Goal: Find specific page/section: Find specific page/section

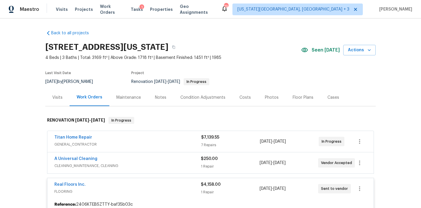
scroll to position [77, 0]
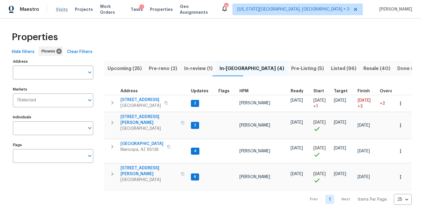
click at [60, 12] on span "Visits" at bounding box center [62, 9] width 12 height 6
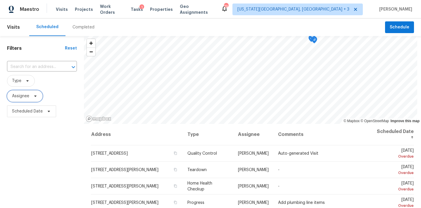
click at [27, 95] on span "Assignee" at bounding box center [20, 96] width 17 height 6
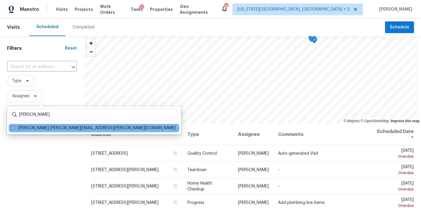
type input "austin hatch"
click at [49, 129] on label "Austin Hatch austin.hatch@opendoor.com" at bounding box center [93, 128] width 165 height 6
click at [14, 129] on input "Austin Hatch austin.hatch@opendoor.com" at bounding box center [13, 127] width 4 height 4
checkbox input "true"
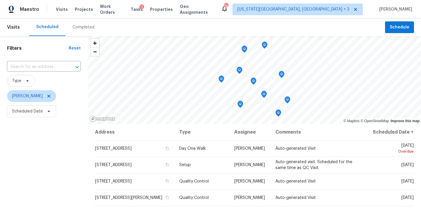
click at [264, 47] on icon "Map marker" at bounding box center [265, 45] width 6 height 7
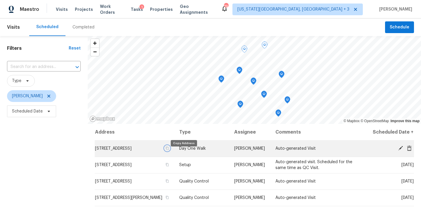
click at [169, 150] on icon "button" at bounding box center [167, 148] width 3 height 3
click at [413, 151] on span at bounding box center [409, 147] width 9 height 5
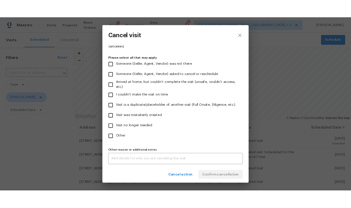
scroll to position [52, 0]
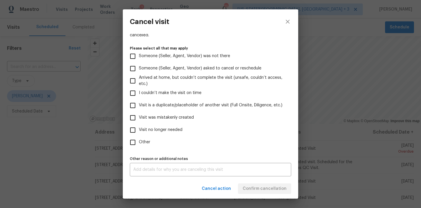
click at [140, 141] on span "Other" at bounding box center [144, 142] width 11 height 6
click at [139, 141] on input "Other" at bounding box center [133, 142] width 12 height 12
checkbox input "true"
click at [156, 114] on span "Visit was mistakenly created" at bounding box center [166, 117] width 55 height 6
click at [139, 114] on input "Visit was mistakenly created" at bounding box center [133, 117] width 12 height 12
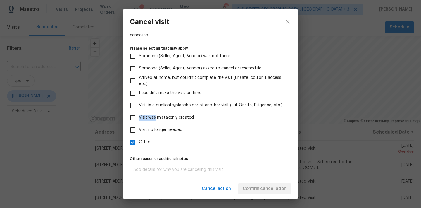
checkbox input "true"
click at [134, 142] on input "Other" at bounding box center [133, 142] width 12 height 12
checkbox input "false"
click at [256, 186] on span "Confirm cancellation" at bounding box center [265, 188] width 44 height 7
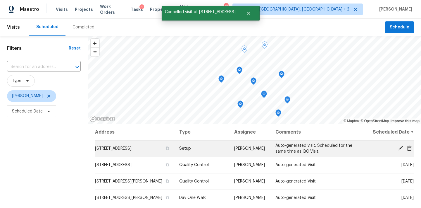
click at [412, 150] on icon at bounding box center [409, 147] width 5 height 5
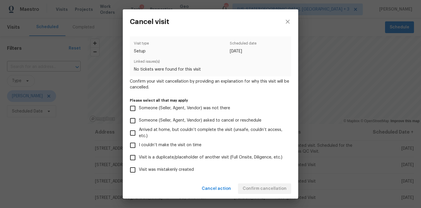
click at [154, 165] on label "Visit was mistakenly created" at bounding box center [207, 170] width 160 height 12
click at [139, 165] on input "Visit was mistakenly created" at bounding box center [133, 170] width 12 height 12
checkbox input "true"
click at [262, 187] on span "Confirm cancellation" at bounding box center [265, 188] width 44 height 7
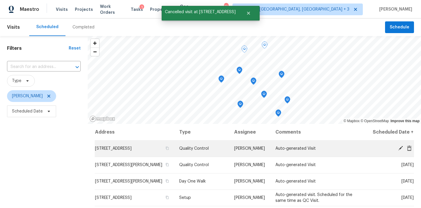
click at [408, 150] on icon at bounding box center [409, 147] width 5 height 5
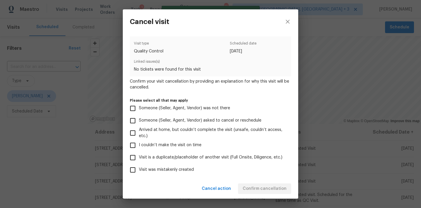
click at [186, 167] on span "Visit was mistakenly created" at bounding box center [166, 169] width 55 height 6
click at [139, 167] on input "Visit was mistakenly created" at bounding box center [133, 170] width 12 height 12
checkbox input "true"
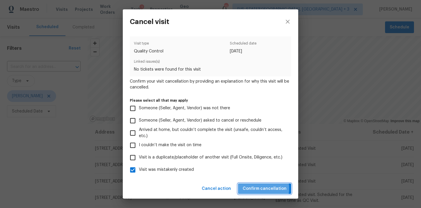
click at [256, 188] on span "Confirm cancellation" at bounding box center [265, 188] width 44 height 7
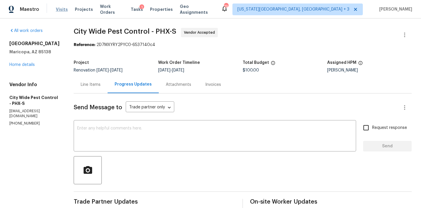
scroll to position [56, 0]
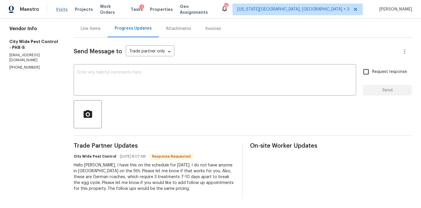
click at [64, 10] on span "Visits" at bounding box center [62, 9] width 12 height 6
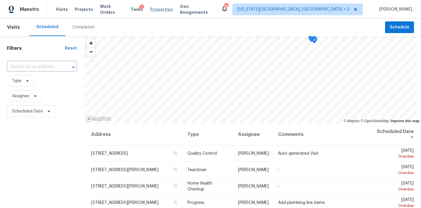
click at [158, 8] on span "Properties" at bounding box center [161, 9] width 23 height 6
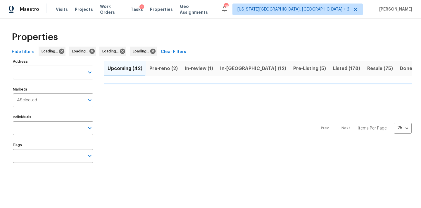
click at [35, 75] on input "Address" at bounding box center [49, 73] width 72 height 14
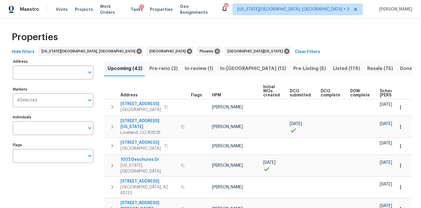
click at [35, 74] on input "Address" at bounding box center [49, 73] width 72 height 14
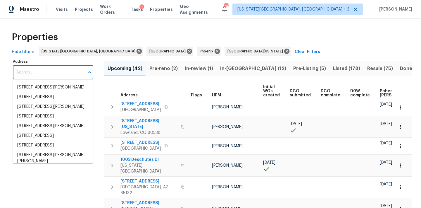
paste input "[STREET_ADDRESS]"
type input "[STREET_ADDRESS]"
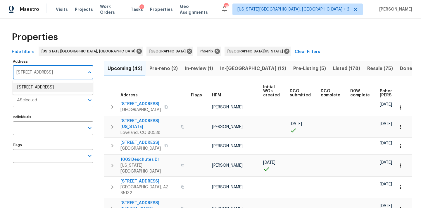
click at [43, 91] on li "1048 E 6th Ave Mesa AZ 85204" at bounding box center [53, 88] width 80 height 10
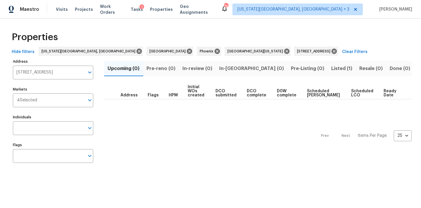
click at [331, 68] on span "Listed (1)" at bounding box center [341, 68] width 21 height 8
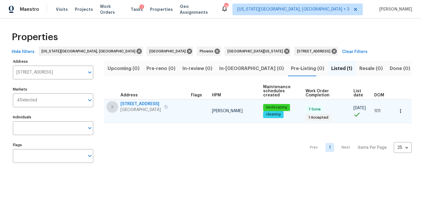
click at [114, 107] on icon "button" at bounding box center [112, 106] width 7 height 7
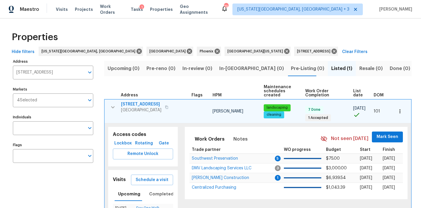
click at [121, 104] on span "1048 E 6th Ave" at bounding box center [141, 104] width 40 height 6
click at [332, 53] on icon at bounding box center [334, 51] width 5 height 5
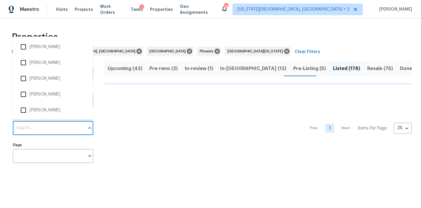
click at [20, 130] on input "Individuals" at bounding box center [49, 128] width 72 height 14
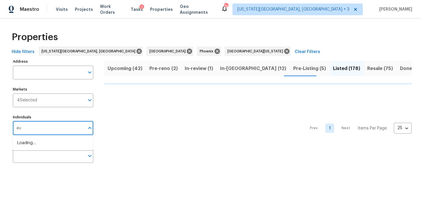
type input "aus"
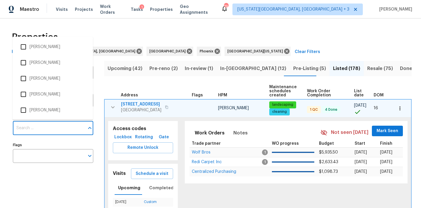
click at [34, 130] on input "Individuals" at bounding box center [49, 128] width 72 height 14
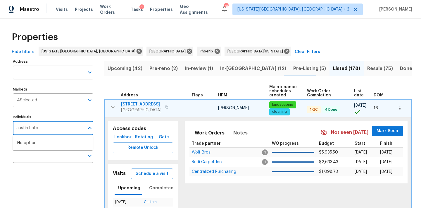
type input "austin hatch"
click at [35, 145] on li "[PERSON_NAME]" at bounding box center [52, 146] width 71 height 12
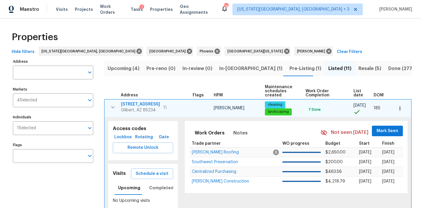
click at [227, 71] on span "In-reno (1)" at bounding box center [250, 68] width 63 height 8
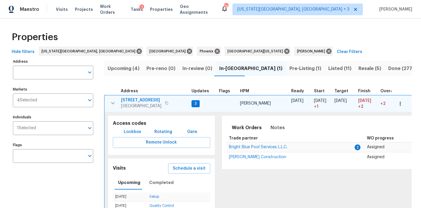
click at [139, 100] on span "3646 E Arcadia Ave" at bounding box center [141, 100] width 40 height 6
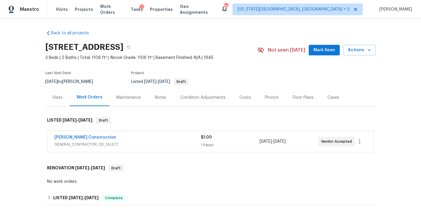
click at [113, 146] on span "GENERAL_CONTRACTOR, OD_SELECT" at bounding box center [127, 144] width 147 height 6
